Goal: Information Seeking & Learning: Check status

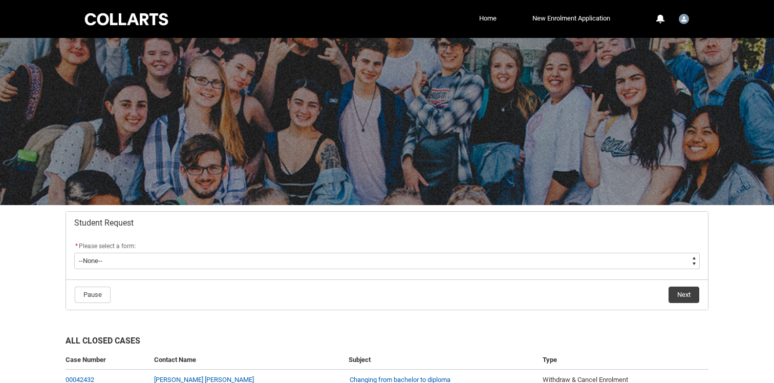
click at [113, 25] on div at bounding box center [126, 19] width 87 height 16
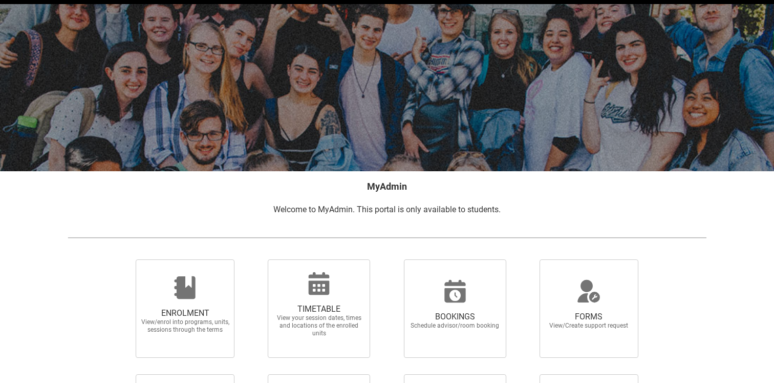
scroll to position [71, 0]
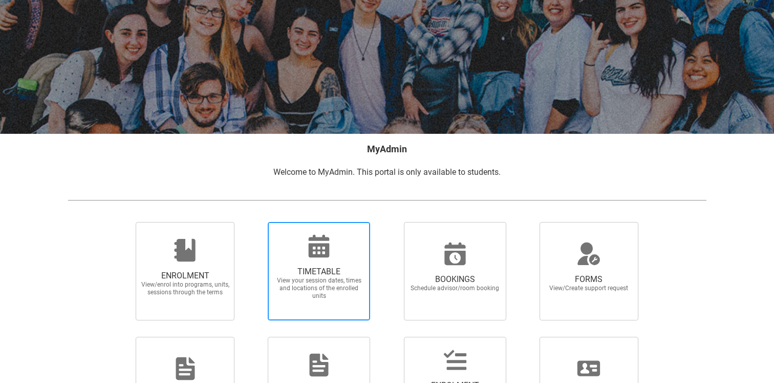
click at [283, 242] on div at bounding box center [319, 246] width 98 height 25
click at [255, 222] on input "TIMETABLE View your session dates, times and locations of the enrolled units" at bounding box center [255, 221] width 1 height 1
radio input "true"
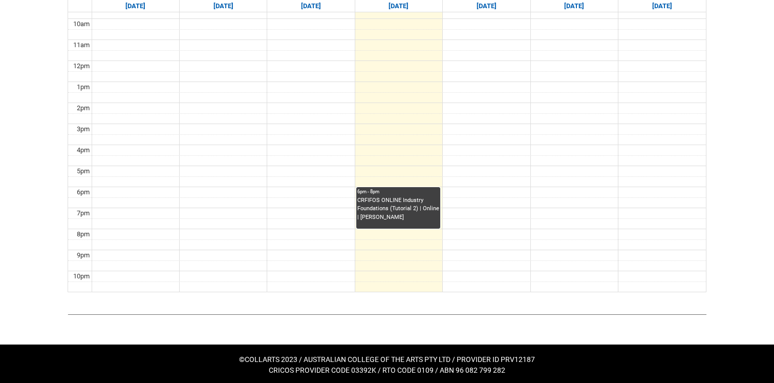
scroll to position [381, 0]
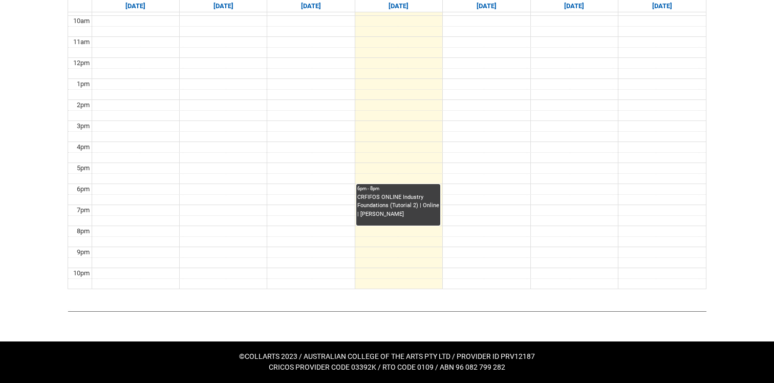
click at [393, 204] on div "CRFIFOS ONLINE Industry Foundations (Tutorial 2) | Online | Belinda Woods" at bounding box center [399, 206] width 82 height 26
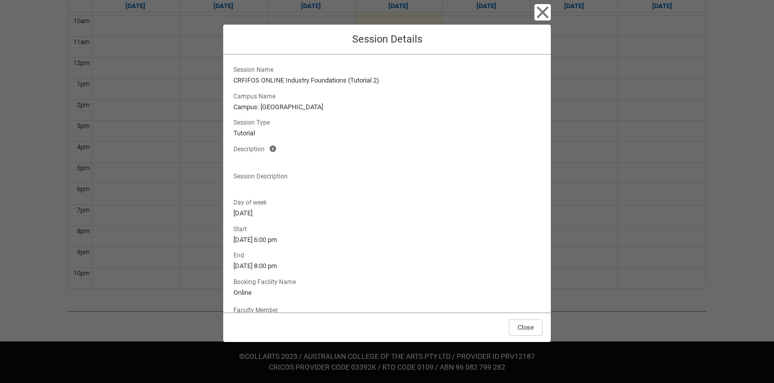
click at [524, 316] on div "Close" at bounding box center [387, 327] width 328 height 30
click at [524, 321] on button "Close" at bounding box center [526, 327] width 34 height 16
